Goal: Task Accomplishment & Management: Use online tool/utility

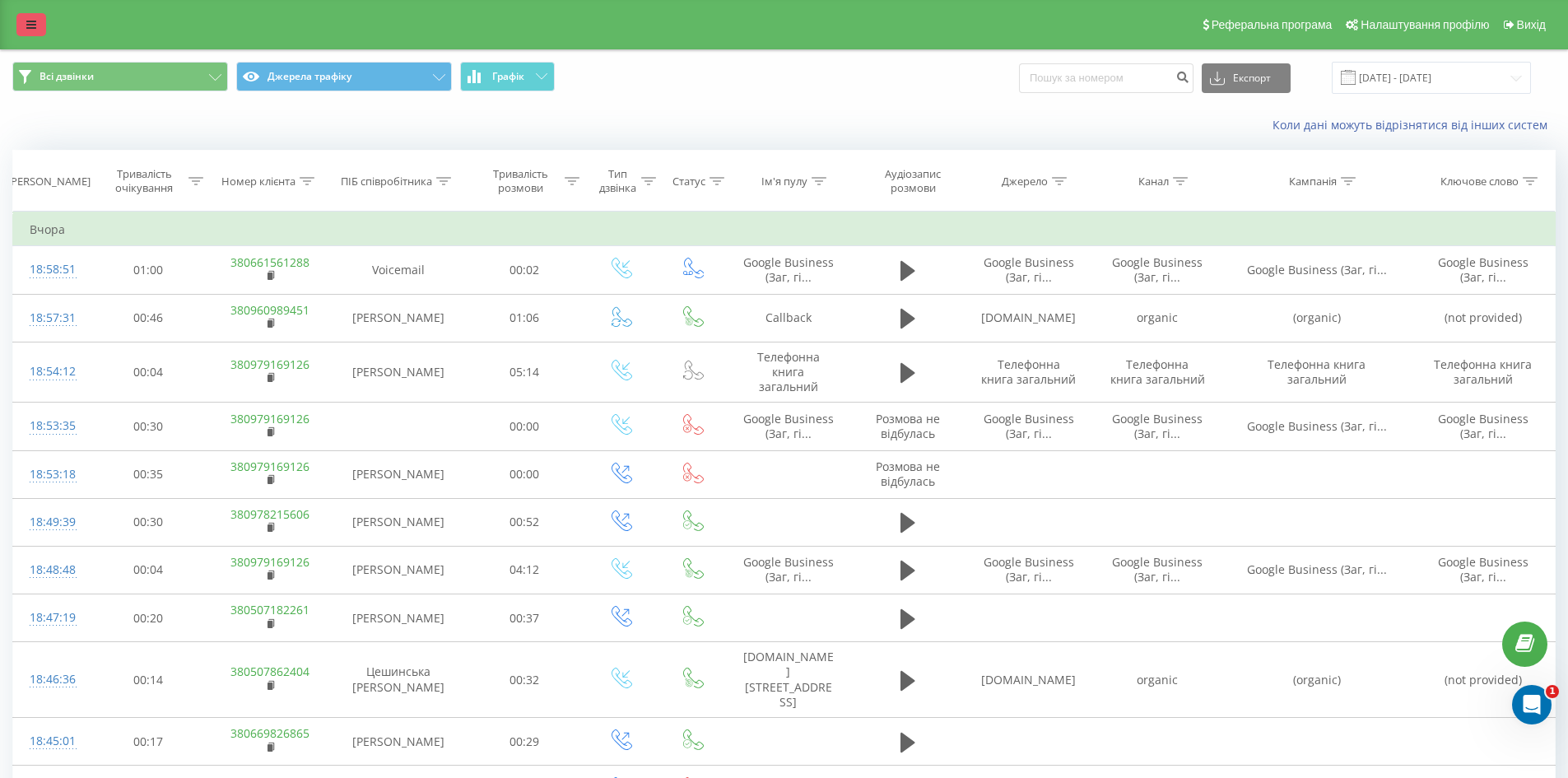
click at [37, 29] on link at bounding box center [31, 24] width 30 height 23
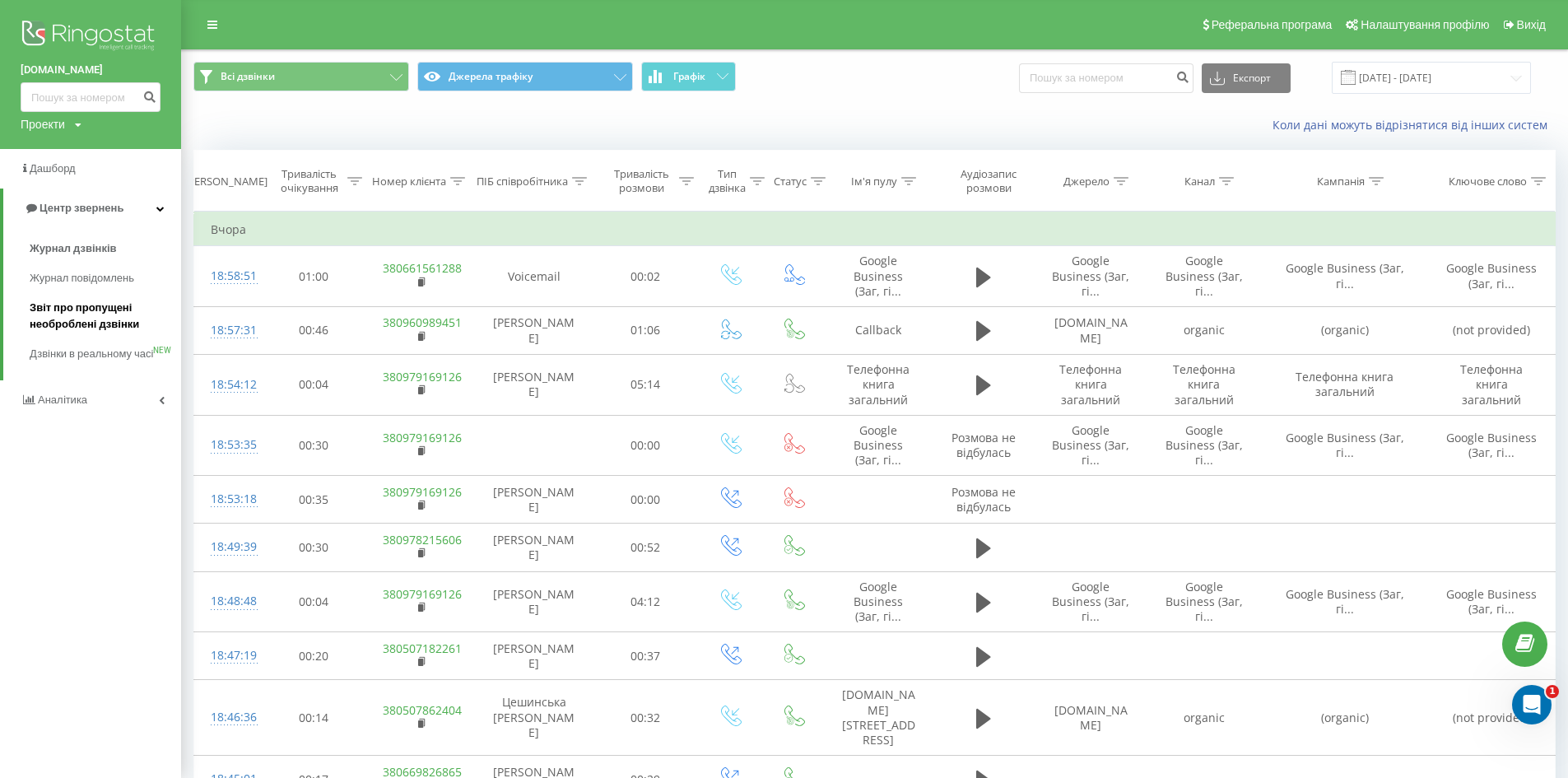
click at [66, 316] on span "Звіт про пропущені необроблені дзвінки" at bounding box center [101, 316] width 143 height 33
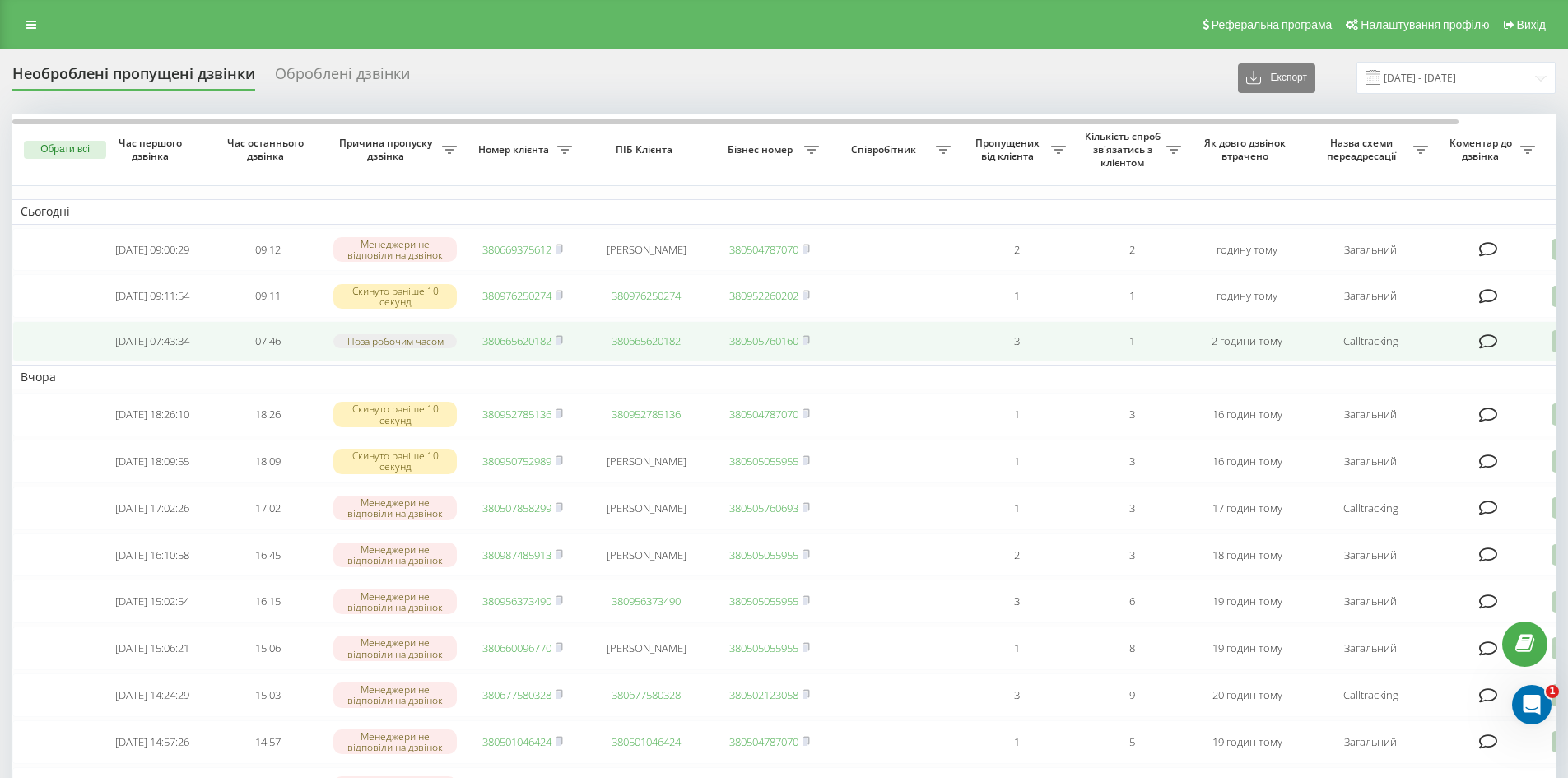
click at [507, 349] on link "380665620182" at bounding box center [517, 341] width 70 height 15
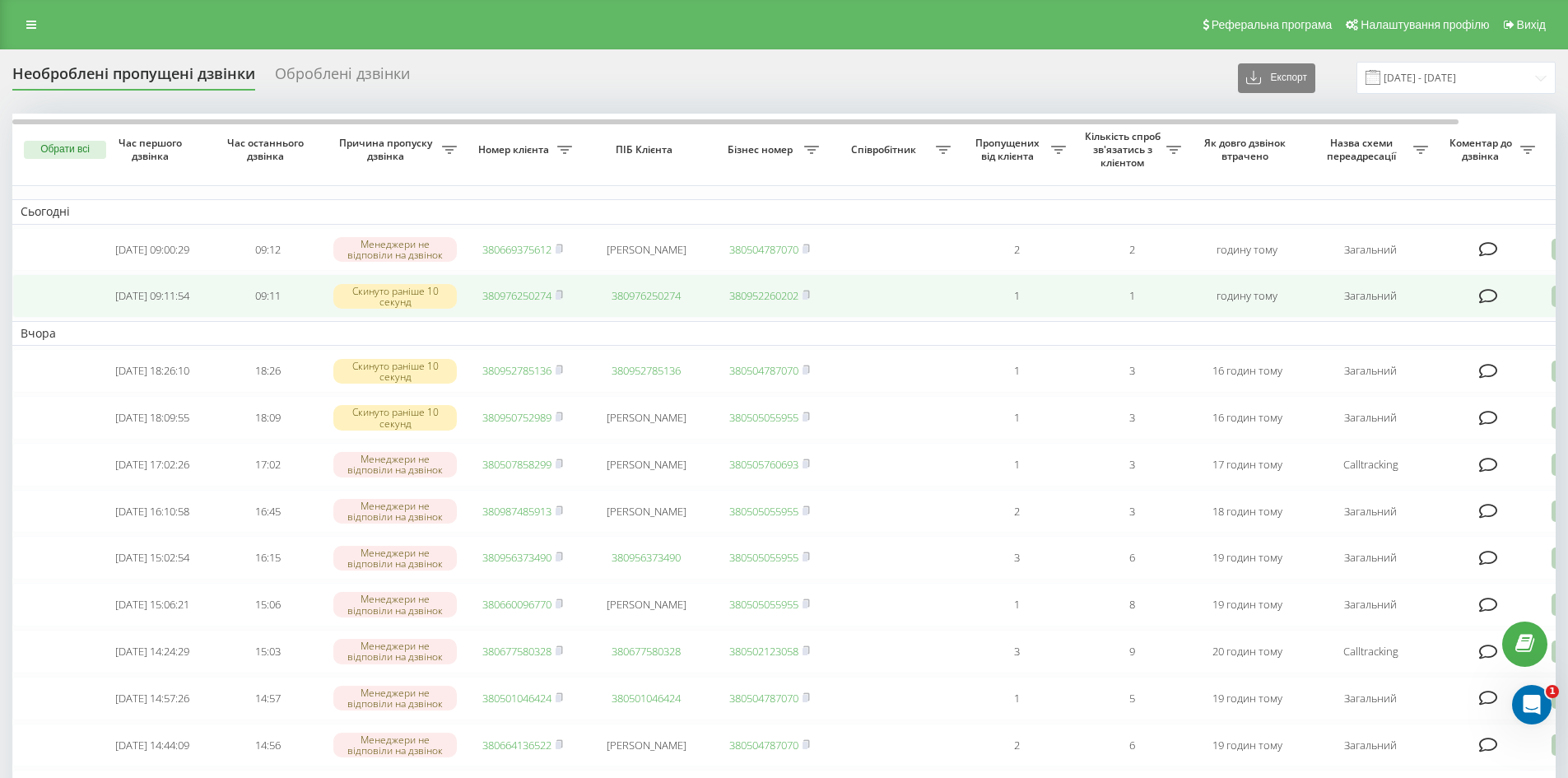
click at [540, 299] on link "380976250274" at bounding box center [517, 296] width 70 height 15
